Goal: Navigation & Orientation: Find specific page/section

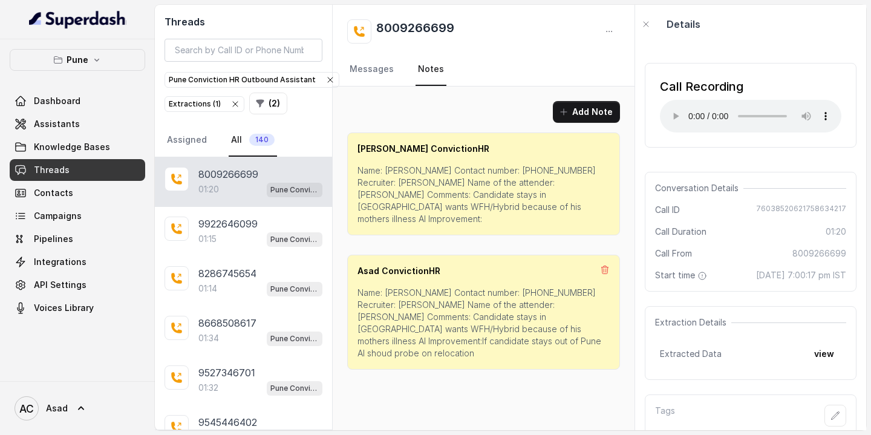
scroll to position [39, 0]
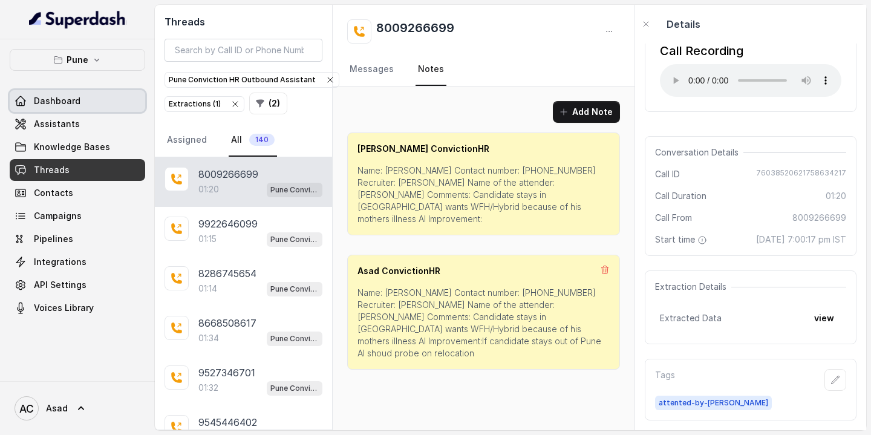
click at [75, 106] on span "Dashboard" at bounding box center [57, 101] width 47 height 12
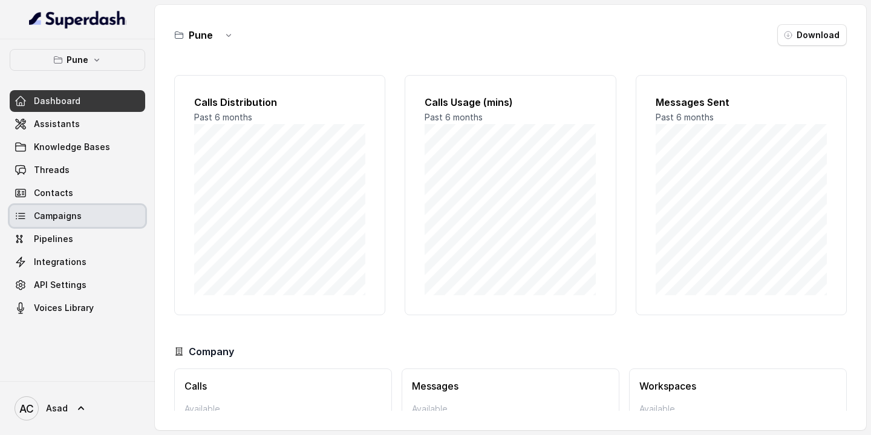
click at [74, 217] on span "Campaigns" at bounding box center [58, 216] width 48 height 12
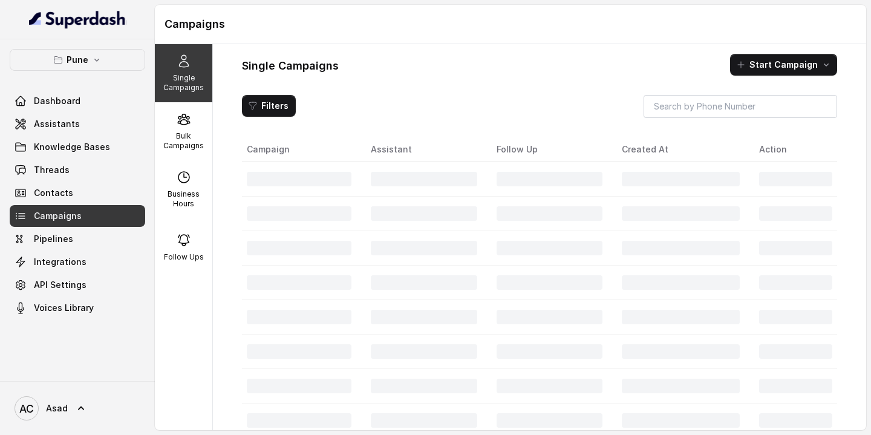
click at [516, 70] on div "Single Campaigns Start Campaign" at bounding box center [539, 65] width 595 height 22
click at [180, 152] on div "Bulk Campaigns" at bounding box center [183, 131] width 57 height 58
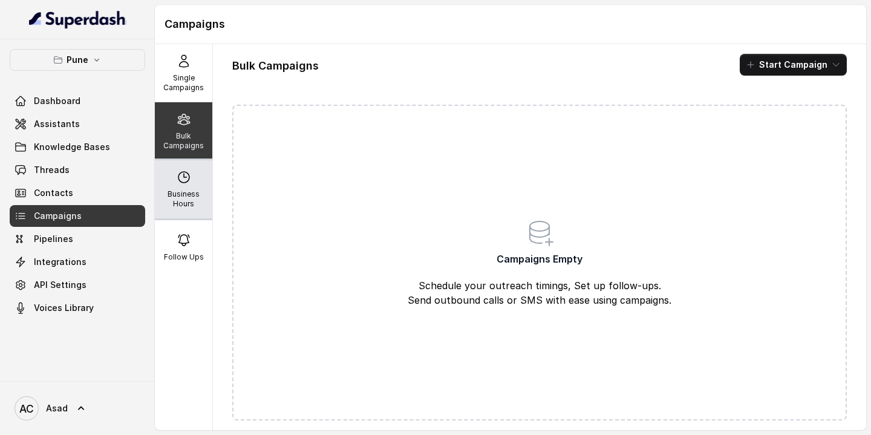
click at [187, 195] on p "Business Hours" at bounding box center [184, 198] width 48 height 19
select select "[GEOGRAPHIC_DATA]/[GEOGRAPHIC_DATA]"
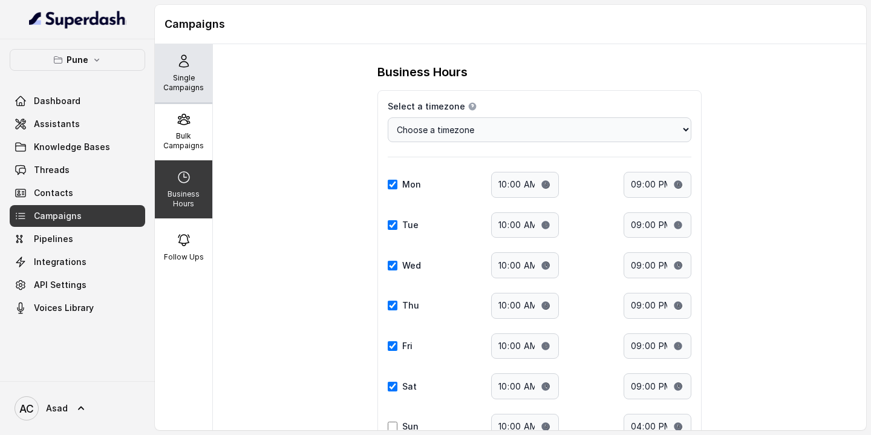
click at [180, 70] on div "Single Campaigns" at bounding box center [183, 73] width 57 height 58
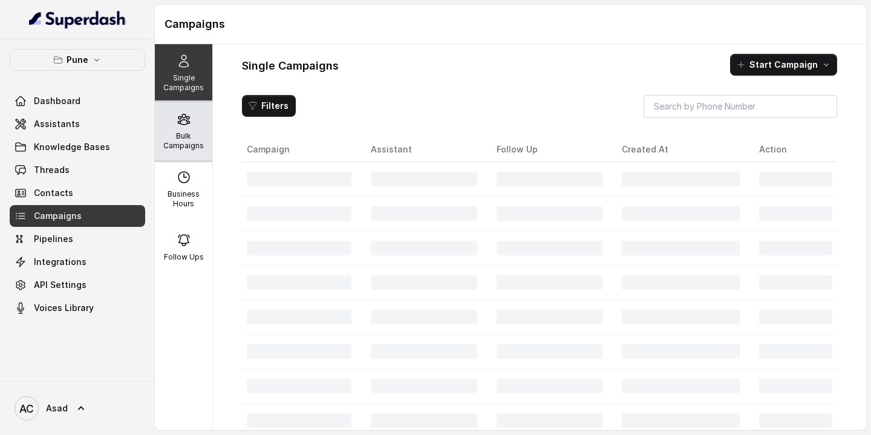
click at [197, 132] on p "Bulk Campaigns" at bounding box center [184, 140] width 48 height 19
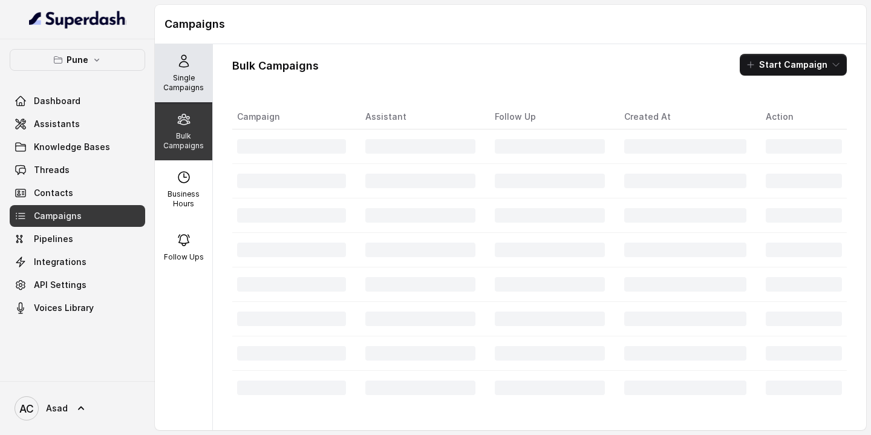
click at [186, 68] on div "Single Campaigns" at bounding box center [183, 73] width 57 height 58
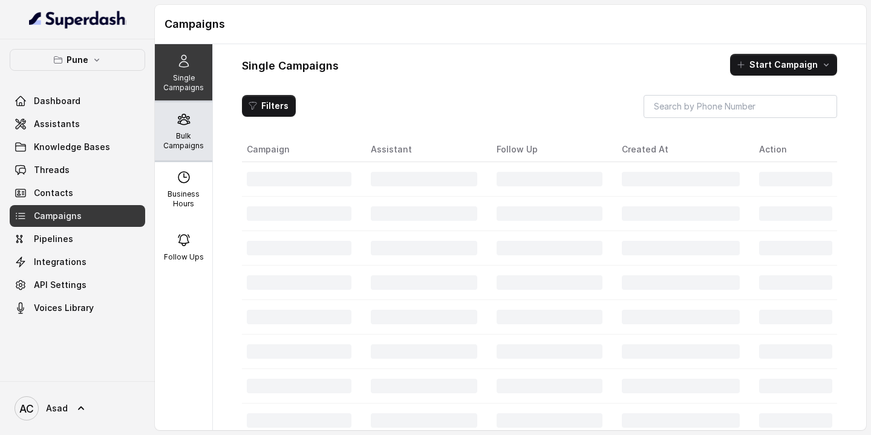
click at [175, 139] on p "Bulk Campaigns" at bounding box center [184, 140] width 48 height 19
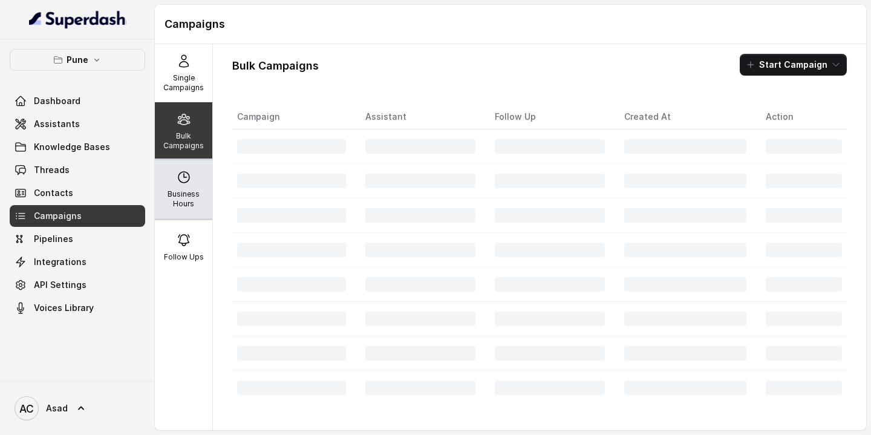
click at [185, 188] on div "Business Hours" at bounding box center [183, 189] width 57 height 58
select select "Asia/Calcutta"
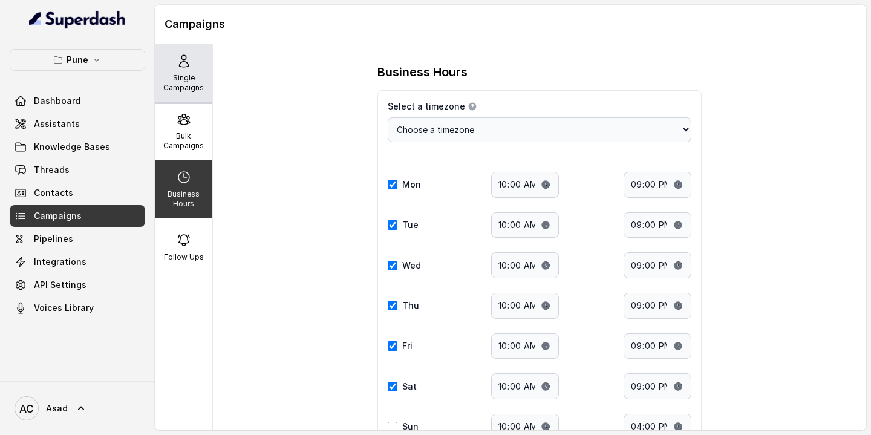
click at [185, 67] on icon at bounding box center [183, 61] width 9 height 12
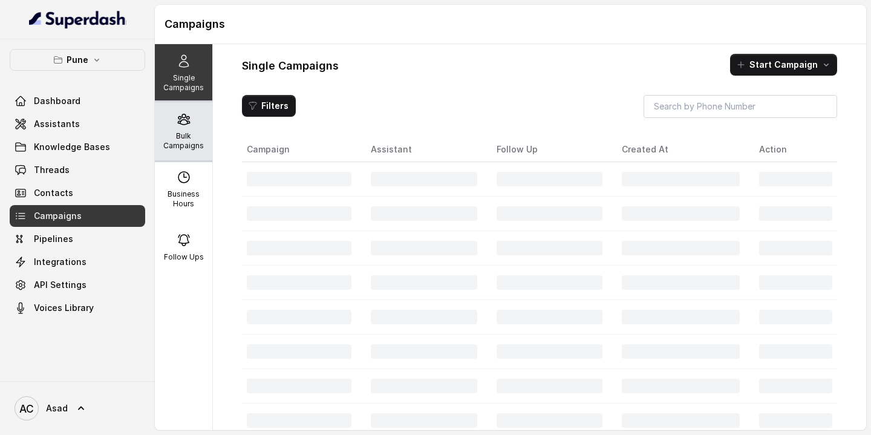
click at [179, 119] on icon at bounding box center [183, 119] width 11 height 10
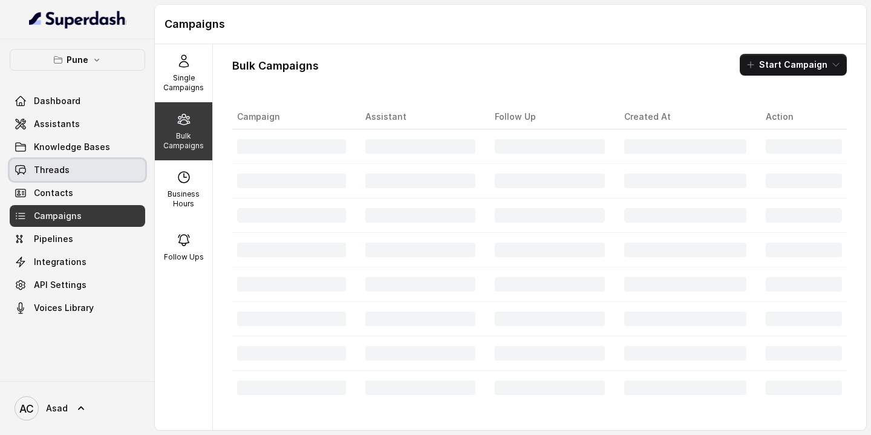
click at [79, 173] on link "Threads" at bounding box center [78, 170] width 136 height 22
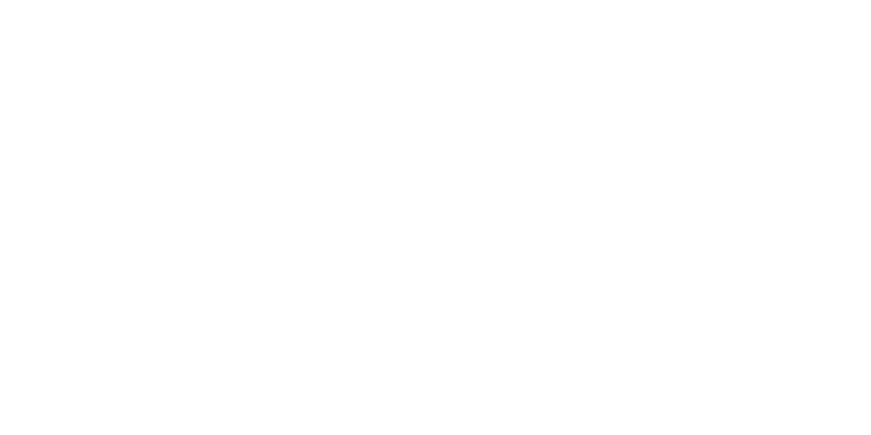
click at [294, 0] on html at bounding box center [435, 0] width 871 height 0
click at [302, 0] on html at bounding box center [435, 0] width 871 height 0
click at [108, 0] on html at bounding box center [435, 0] width 871 height 0
click at [158, 0] on html at bounding box center [435, 0] width 871 height 0
click at [249, 0] on html at bounding box center [435, 0] width 871 height 0
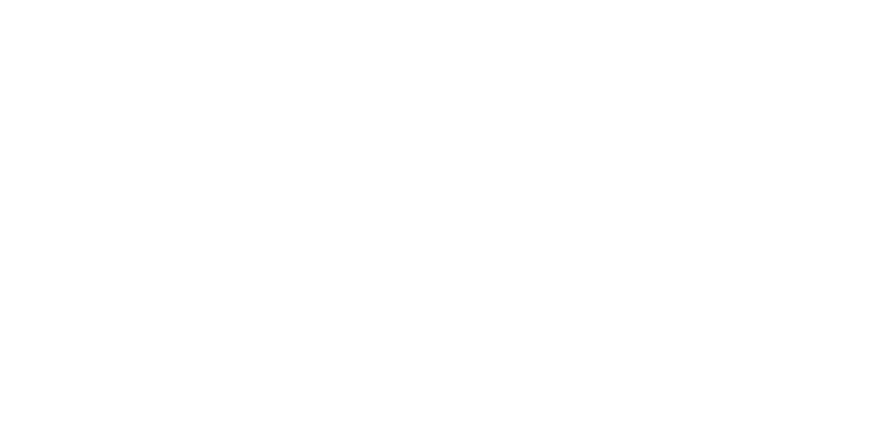
click at [111, 0] on html at bounding box center [435, 0] width 871 height 0
